Goal: Check status: Check status

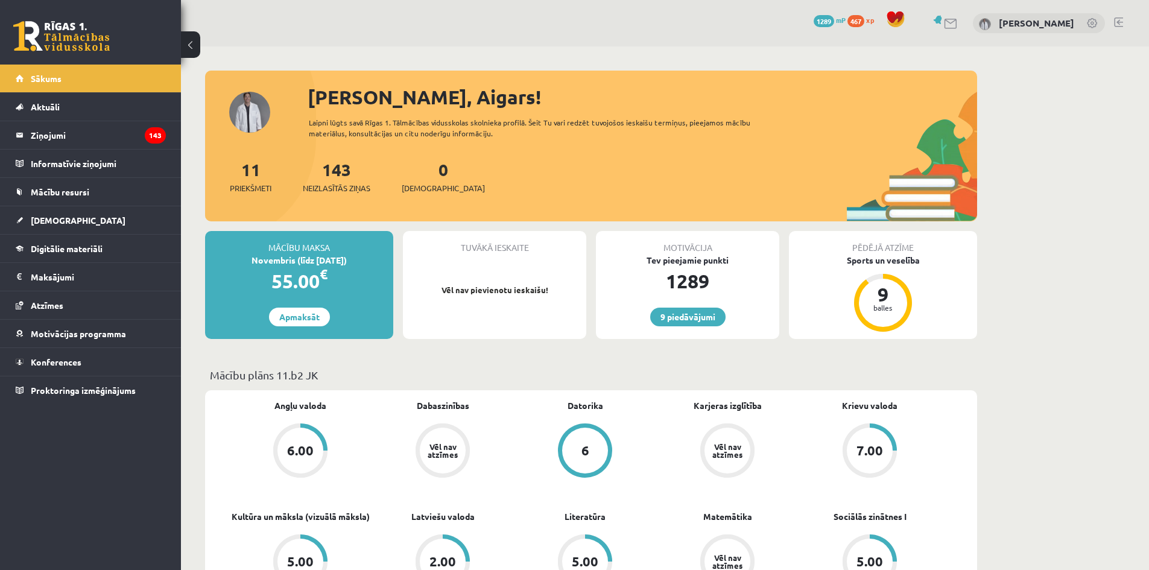
scroll to position [181, 0]
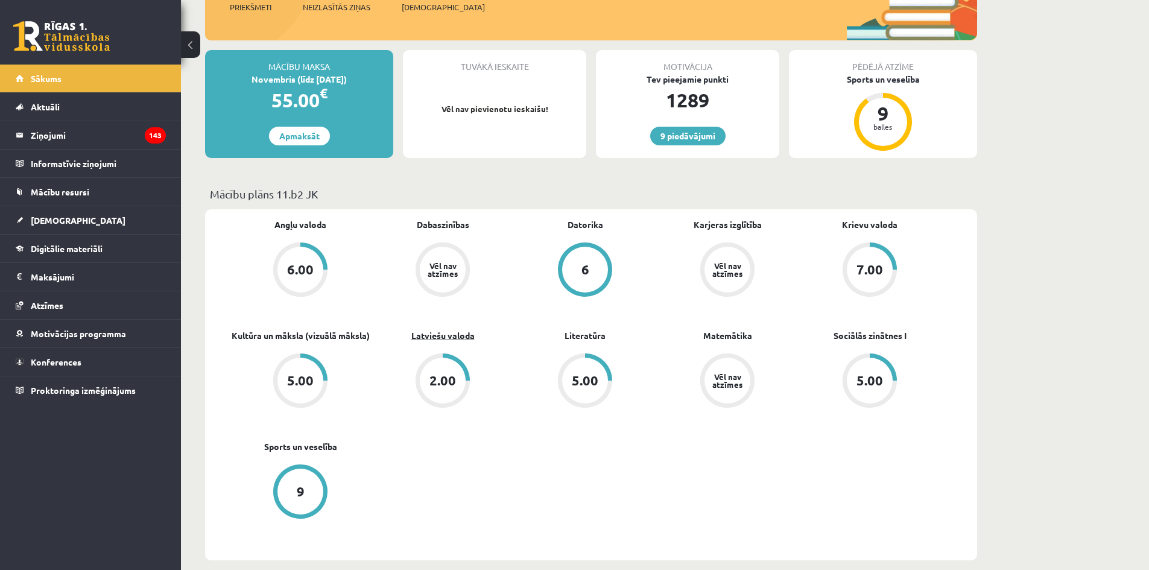
click at [453, 329] on link "Latviešu valoda" at bounding box center [442, 335] width 63 height 13
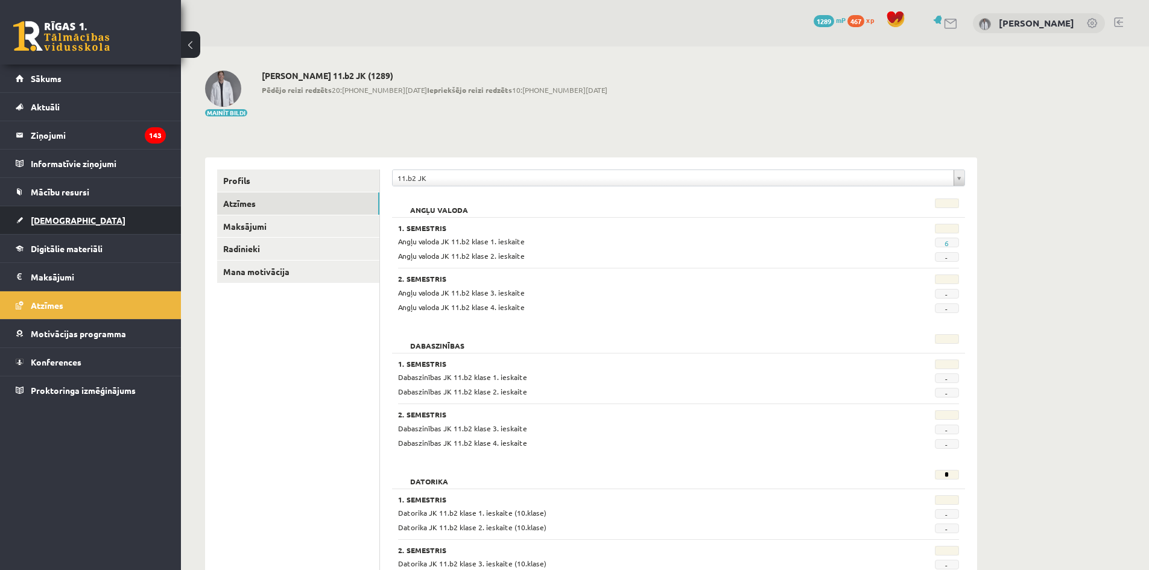
click at [129, 229] on link "[DEMOGRAPHIC_DATA]" at bounding box center [91, 220] width 150 height 28
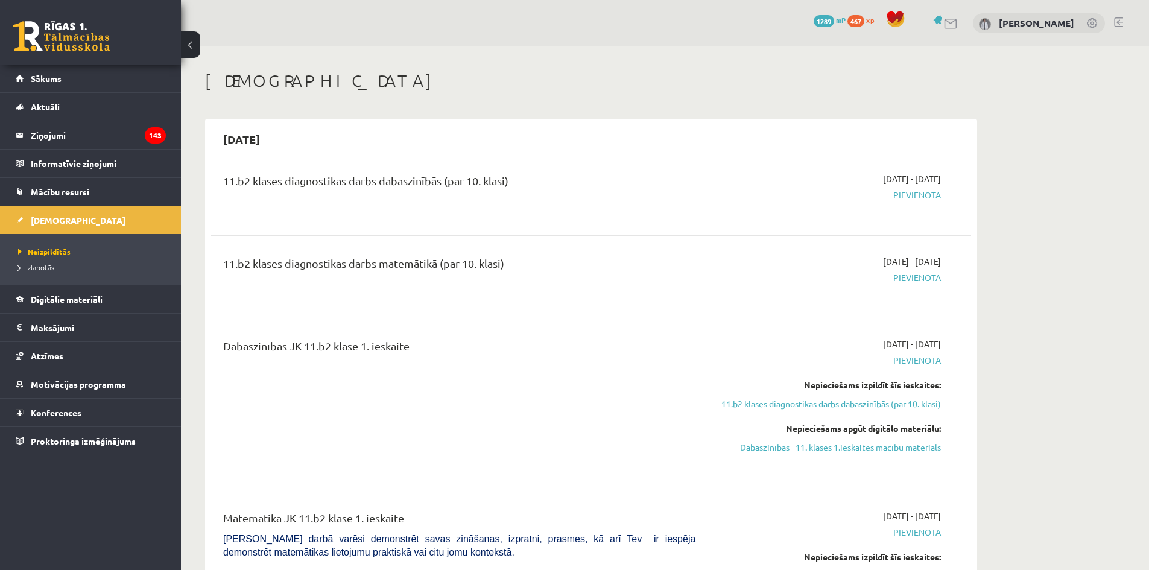
click at [32, 265] on span "Izlabotās" at bounding box center [36, 267] width 36 height 10
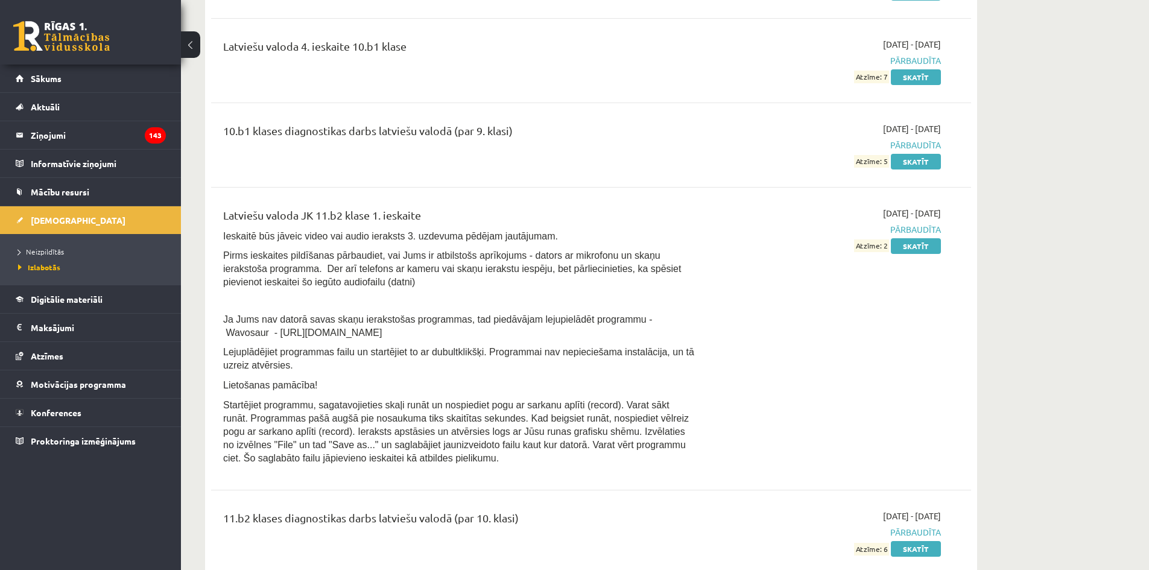
scroll to position [4166, 0]
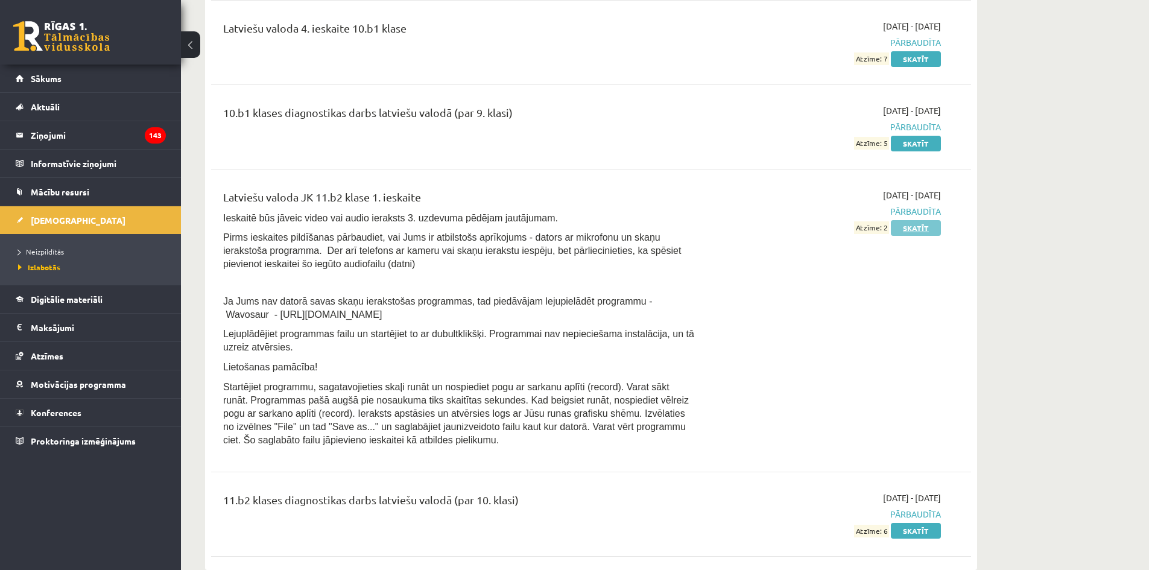
click at [915, 222] on link "Skatīt" at bounding box center [916, 228] width 50 height 16
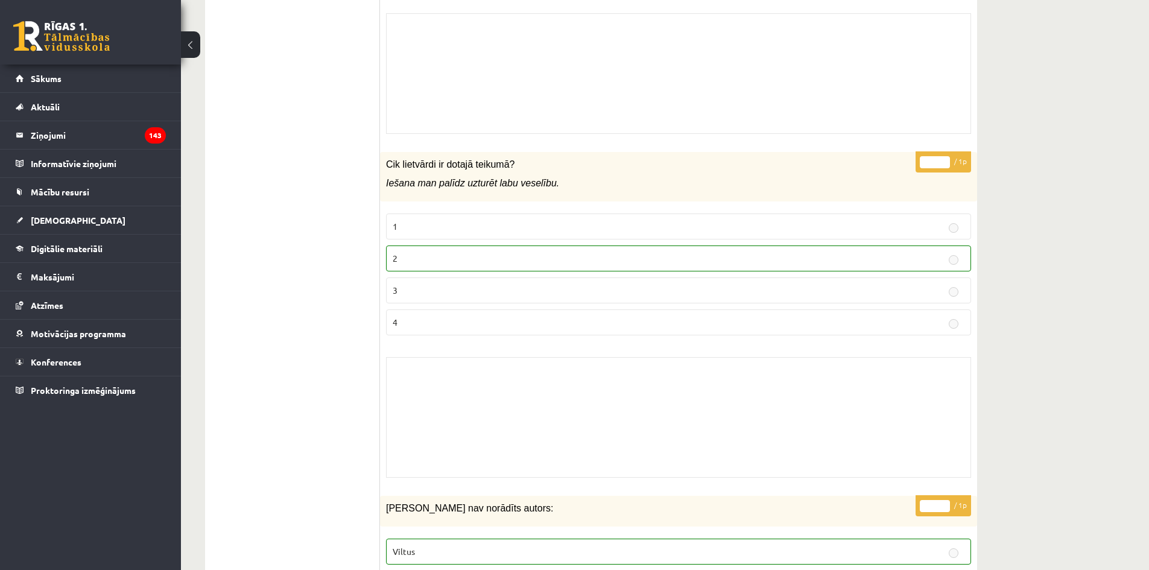
scroll to position [160, 0]
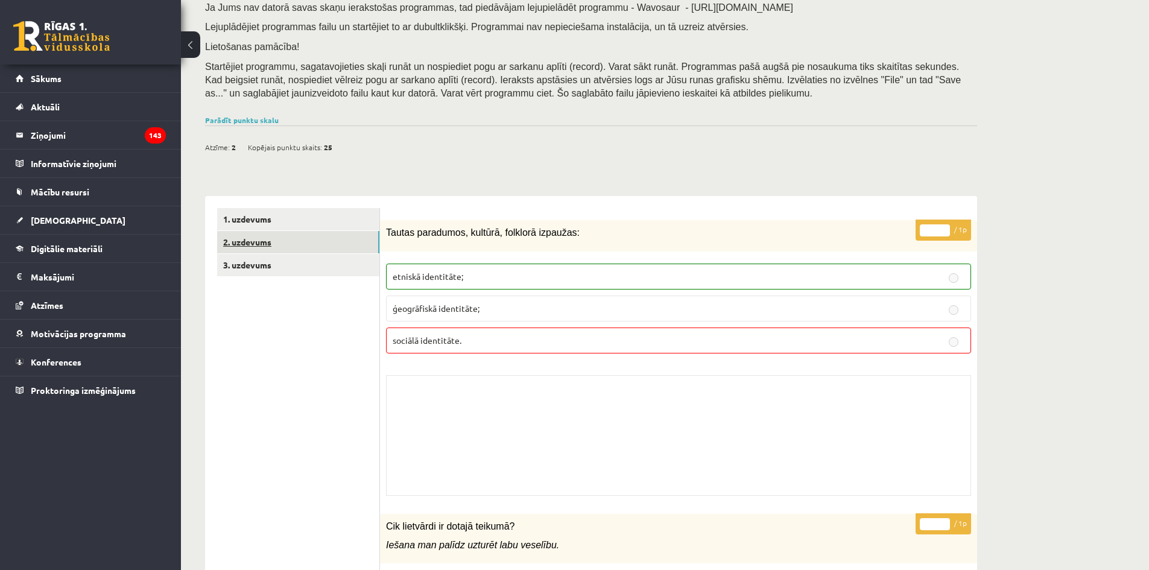
click at [317, 244] on link "2. uzdevums" at bounding box center [298, 242] width 162 height 22
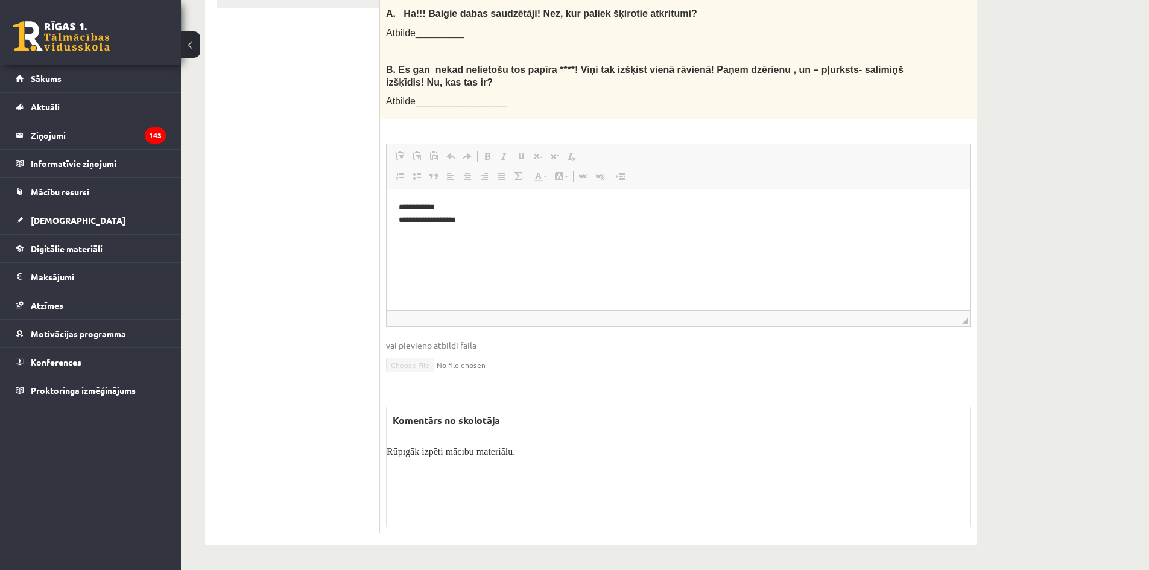
scroll to position [247, 0]
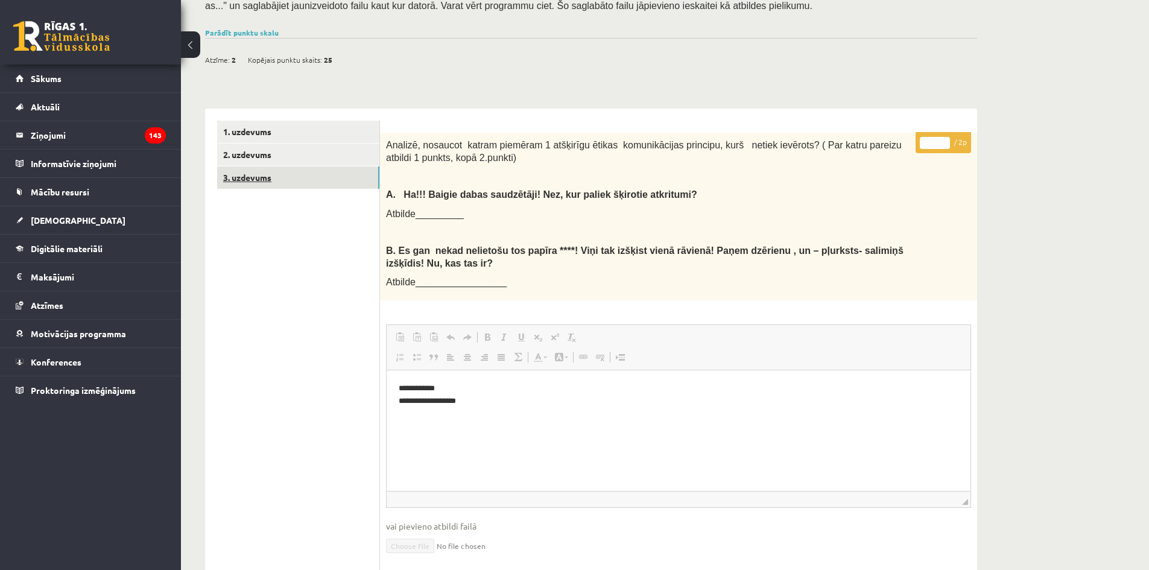
click at [317, 183] on link "3. uzdevums" at bounding box center [298, 177] width 162 height 22
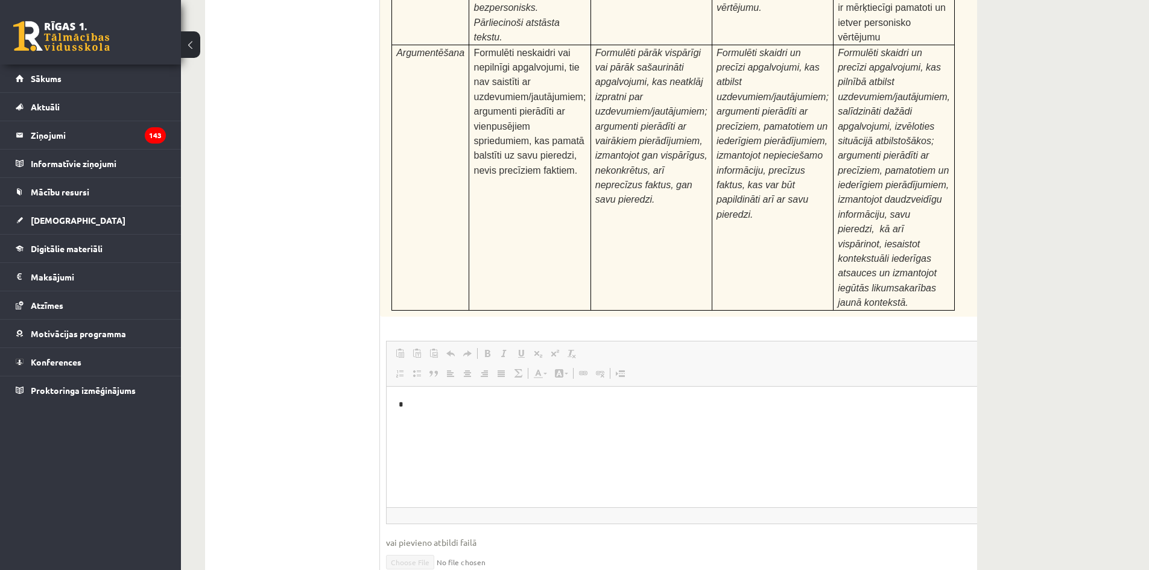
scroll to position [4674, 0]
